Goal: Information Seeking & Learning: Understand process/instructions

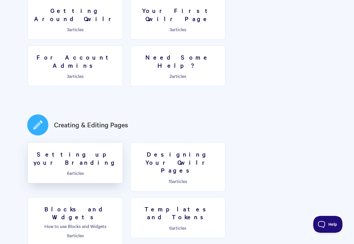
scroll to position [205, 0]
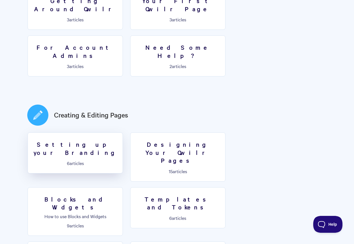
click at [94, 132] on link "Setting up your Branding 6 articles" at bounding box center [75, 152] width 95 height 41
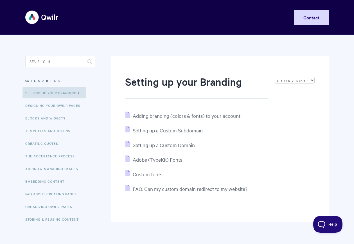
scroll to position [24, 0]
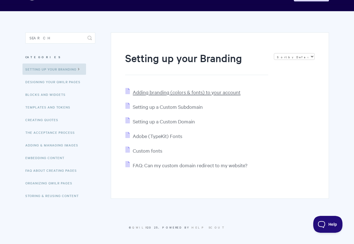
click at [155, 92] on span "Adding branding (colors & fonts) to your account" at bounding box center [187, 92] width 108 height 6
